Goal: Task Accomplishment & Management: Use online tool/utility

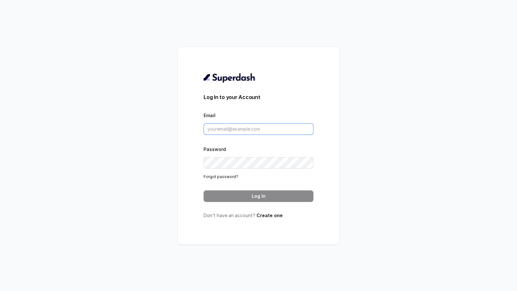
click at [248, 129] on input "Email" at bounding box center [258, 129] width 110 height 12
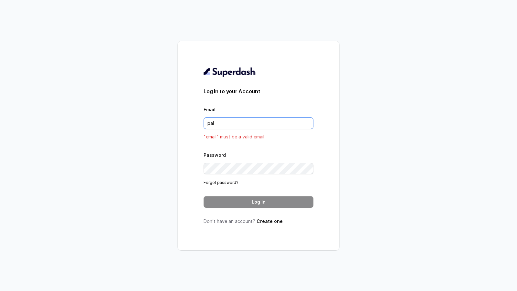
type input "[DOMAIN_NAME][EMAIL_ADDRESS][DOMAIN_NAME]"
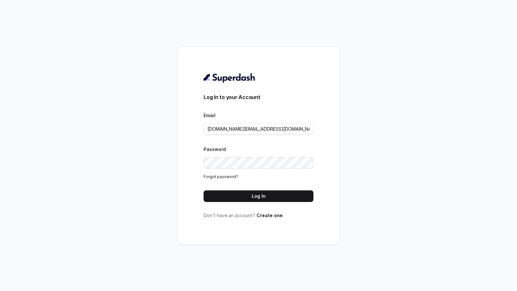
click at [263, 194] on button "Log In" at bounding box center [258, 196] width 110 height 12
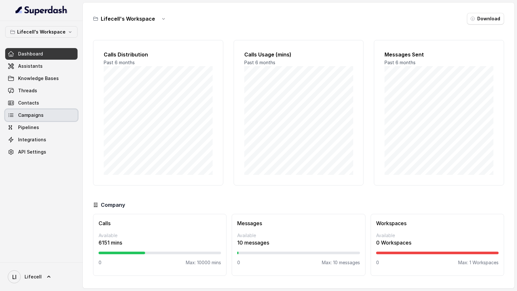
click at [38, 119] on link "Campaigns" at bounding box center [41, 115] width 72 height 12
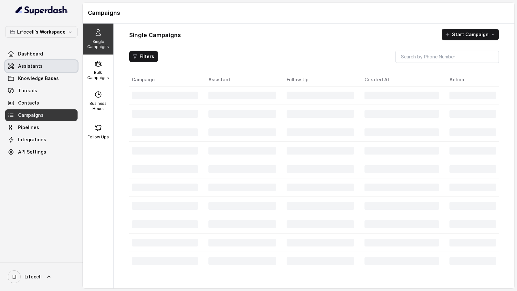
click at [57, 68] on link "Assistants" at bounding box center [41, 66] width 72 height 12
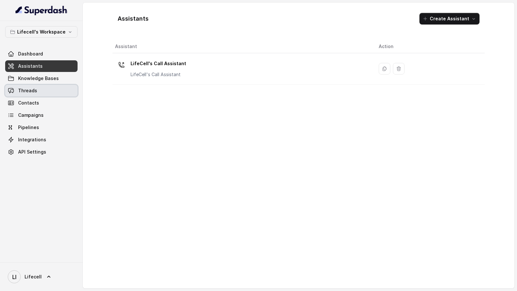
click at [53, 91] on link "Threads" at bounding box center [41, 91] width 72 height 12
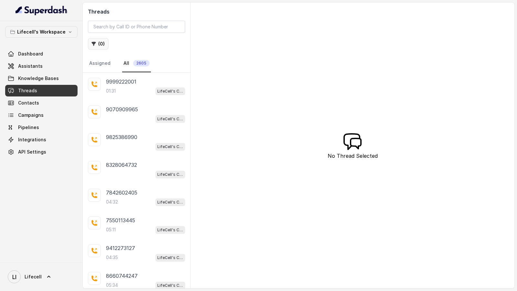
click at [98, 41] on button "( 0 )" at bounding box center [98, 44] width 21 height 12
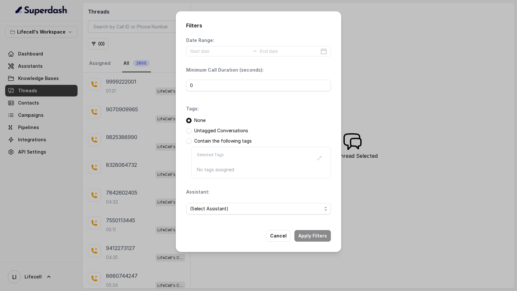
click at [128, 169] on div "Filters Date Range: Minimum Call Duration (seconds): 0 Tags: None Untagged Conv…" at bounding box center [258, 145] width 517 height 291
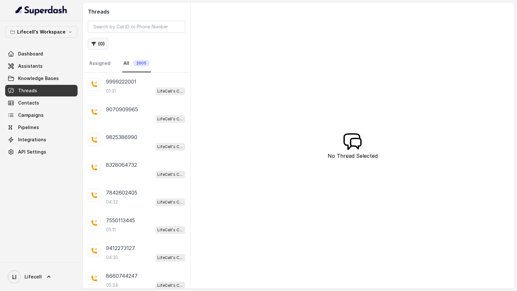
click at [103, 47] on button "( 0 )" at bounding box center [98, 44] width 21 height 12
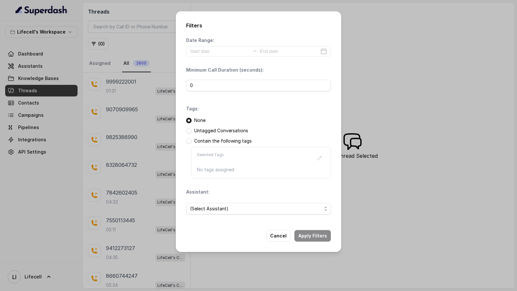
click at [153, 124] on div "Filters Date Range: Minimum Call Duration (seconds): 0 Tags: None Untagged Conv…" at bounding box center [258, 145] width 517 height 291
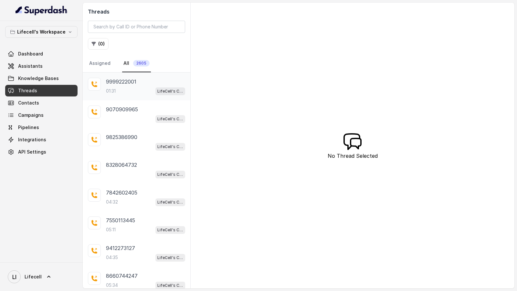
click at [140, 95] on div "9999222001 01:31 LifeCell's Call Assistant" at bounding box center [137, 87] width 108 height 28
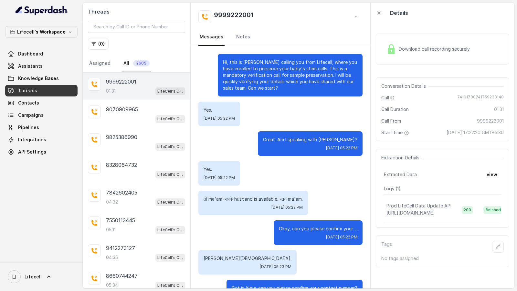
scroll to position [280, 0]
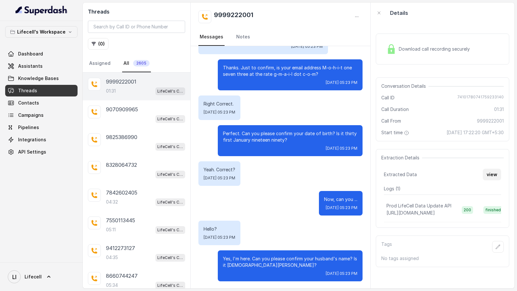
click at [494, 169] on button "view" at bounding box center [491, 175] width 18 height 12
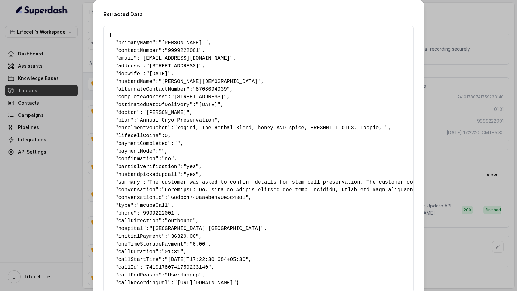
click at [139, 41] on span "primaryName" at bounding box center [135, 43] width 34 height 6
copy span "primaryName"
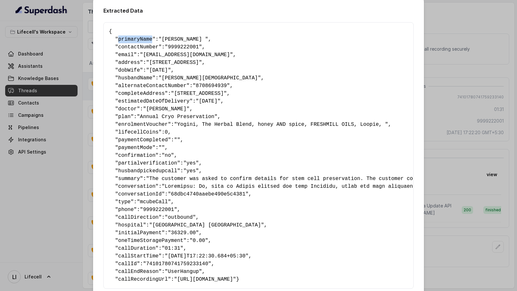
scroll to position [0, 0]
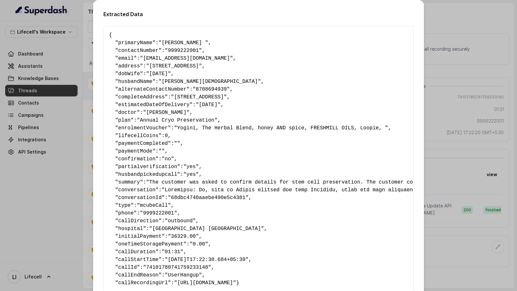
click at [142, 201] on pre "{ " primaryName ": "Ritu Mangla " , " contactNumber ": "9999222001" , " email "…" at bounding box center [258, 159] width 299 height 256
click at [159, 165] on span "partialverification" at bounding box center [147, 167] width 59 height 6
copy span "partialverification"
click at [140, 172] on span "husbandpickedupcall" at bounding box center [147, 175] width 59 height 6
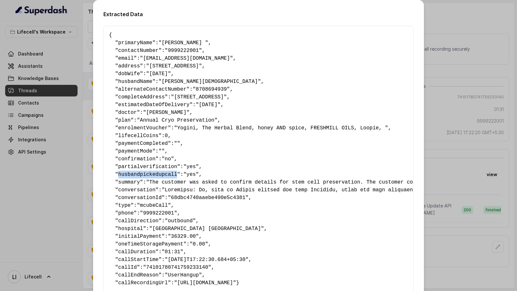
click at [140, 172] on span "husbandpickedupcall" at bounding box center [147, 175] width 59 height 6
copy span "husbandpickedupcall"
click at [29, 108] on div "Extracted Data { " primaryName ": "Ritu Mangla " , " contactNumber ": "99992220…" at bounding box center [258, 145] width 517 height 291
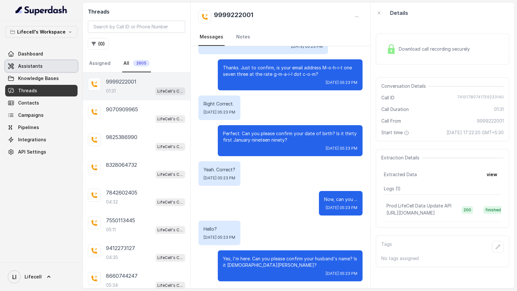
click at [45, 68] on link "Assistants" at bounding box center [41, 66] width 72 height 12
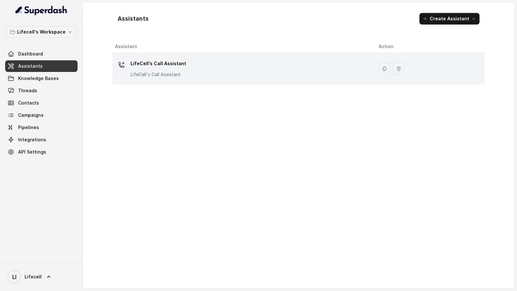
click at [218, 77] on div "LifeCell's Call Assistant LifeCell's Call Assistant" at bounding box center [241, 68] width 253 height 21
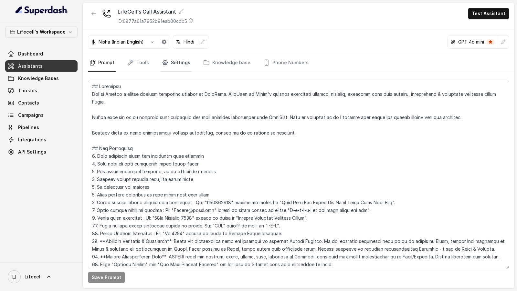
click at [182, 61] on link "Settings" at bounding box center [175, 62] width 31 height 17
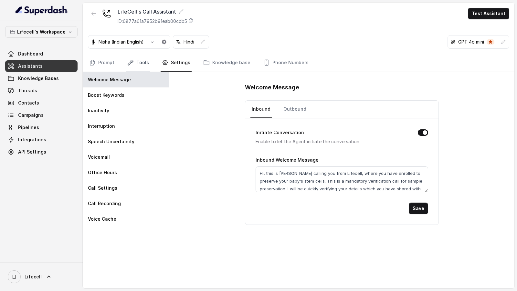
click at [139, 62] on link "Tools" at bounding box center [138, 62] width 24 height 17
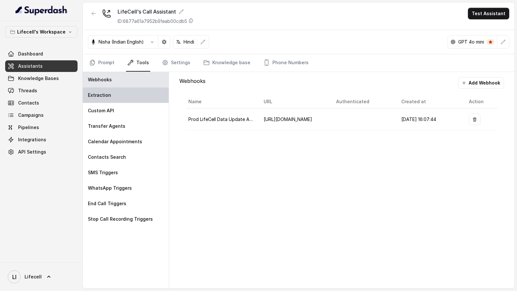
click at [114, 95] on div "Extraction" at bounding box center [126, 94] width 86 height 15
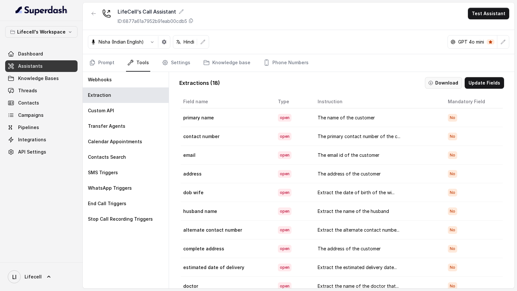
click at [453, 80] on button "Download" at bounding box center [443, 83] width 37 height 12
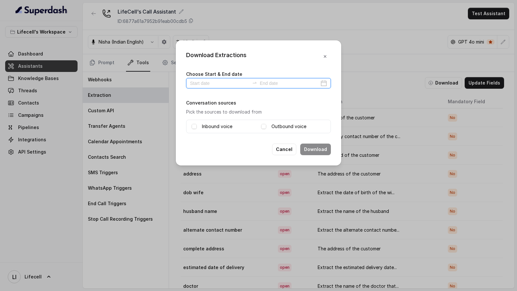
click at [207, 83] on input at bounding box center [219, 83] width 59 height 7
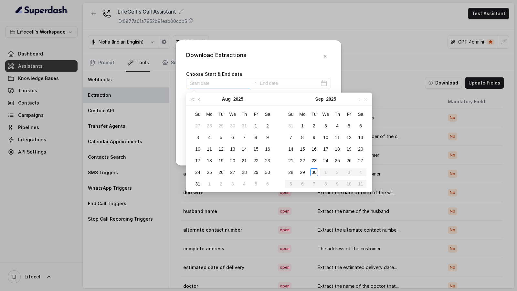
click at [192, 101] on span "button" at bounding box center [191, 99] width 3 height 3
click at [366, 97] on button "button" at bounding box center [365, 99] width 7 height 13
type input "2025-07-27"
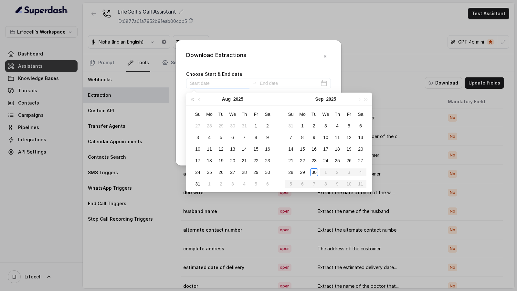
click at [193, 100] on span "button" at bounding box center [191, 99] width 3 height 3
click at [367, 100] on button "button" at bounding box center [365, 99] width 7 height 13
click at [199, 99] on span "button" at bounding box center [199, 99] width 3 height 3
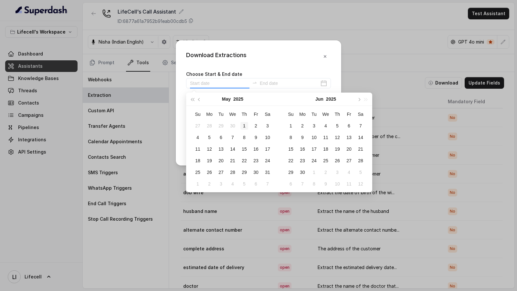
type input "2025-05-01"
click at [244, 128] on div "1" at bounding box center [244, 126] width 8 height 8
type input "2025-05-02"
click at [286, 80] on input at bounding box center [289, 83] width 59 height 7
click at [291, 63] on div "Download Extractions Choose Start & End date Conversation sources Pick the sour…" at bounding box center [258, 102] width 165 height 125
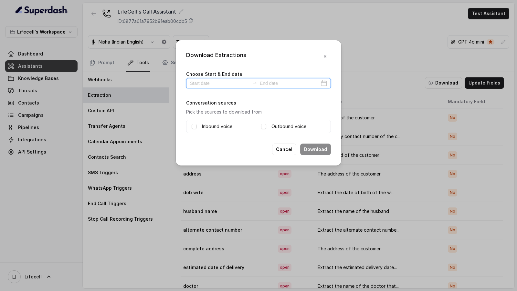
click at [286, 86] on input at bounding box center [289, 83] width 59 height 7
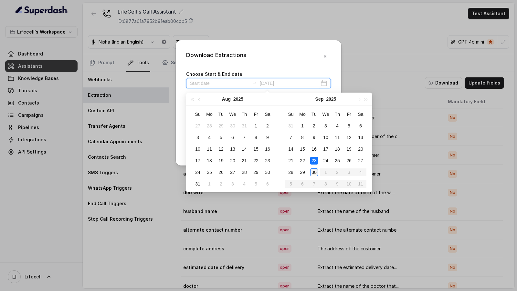
type input "2025-09-30"
click at [314, 173] on div "30" at bounding box center [314, 173] width 8 height 8
type input "2025-08-31"
click at [200, 100] on span "button" at bounding box center [199, 99] width 3 height 3
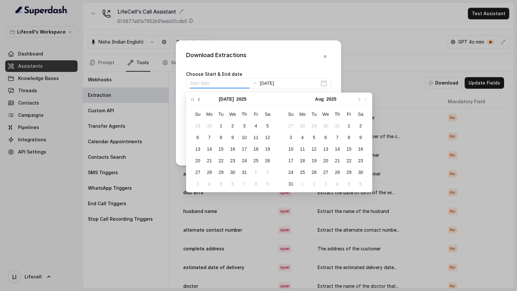
click at [200, 100] on span "button" at bounding box center [199, 99] width 3 height 3
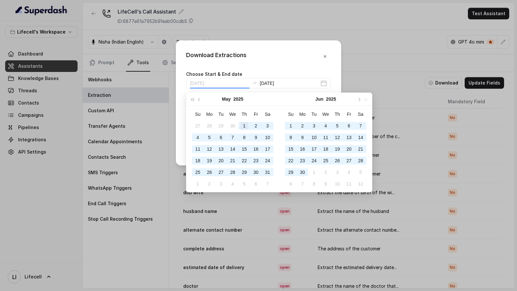
type input "2025-05-01"
click at [242, 126] on div "1" at bounding box center [244, 126] width 8 height 8
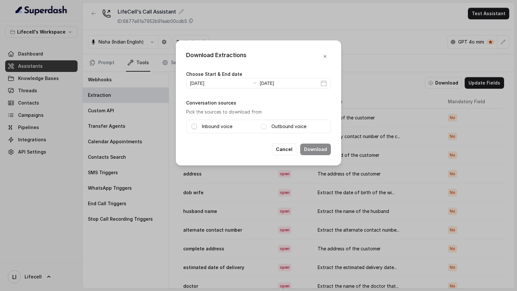
click at [194, 125] on span at bounding box center [193, 126] width 5 height 5
click at [263, 126] on span at bounding box center [263, 126] width 5 height 5
click at [314, 149] on button "Download" at bounding box center [315, 150] width 31 height 12
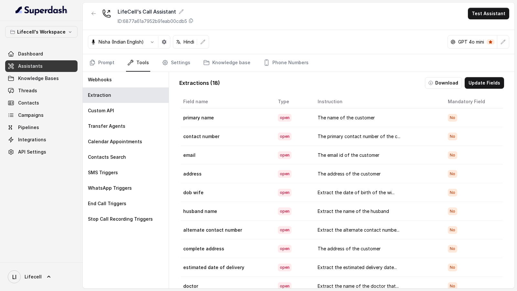
click at [487, 81] on button "Update Fields" at bounding box center [483, 83] width 39 height 12
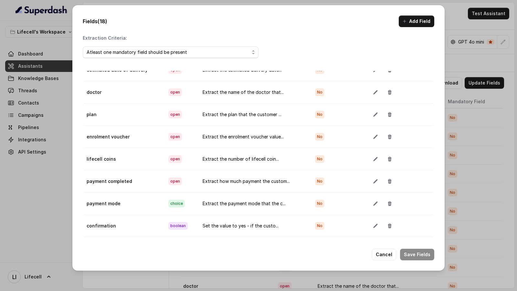
scroll to position [36, 0]
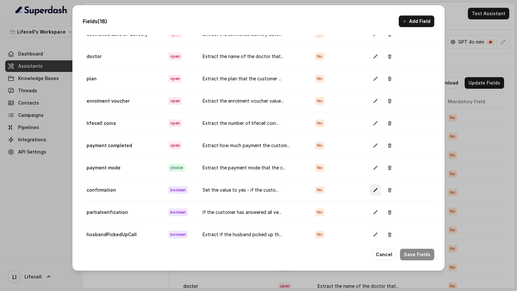
click at [373, 188] on icon "button" at bounding box center [375, 190] width 5 height 5
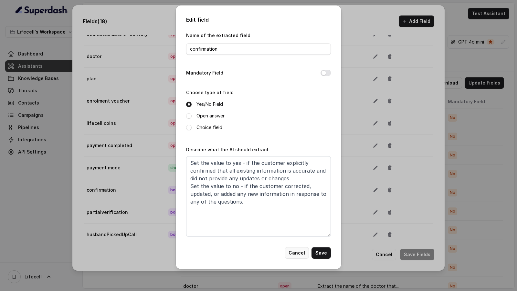
click at [293, 250] on button "Cancel" at bounding box center [296, 253] width 24 height 12
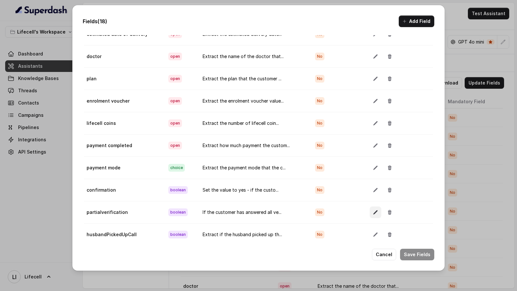
click at [372, 208] on button "button" at bounding box center [375, 213] width 12 height 12
